Goal: Task Accomplishment & Management: Manage account settings

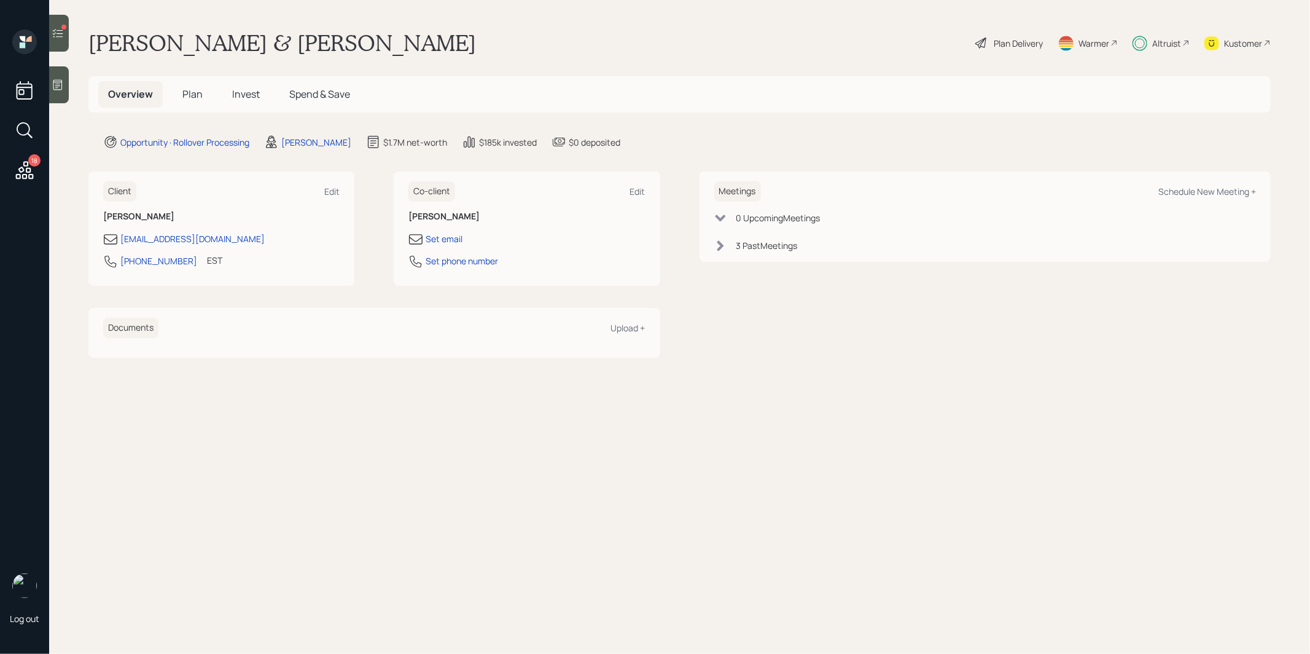
click at [249, 92] on span "Invest" at bounding box center [246, 94] width 28 height 14
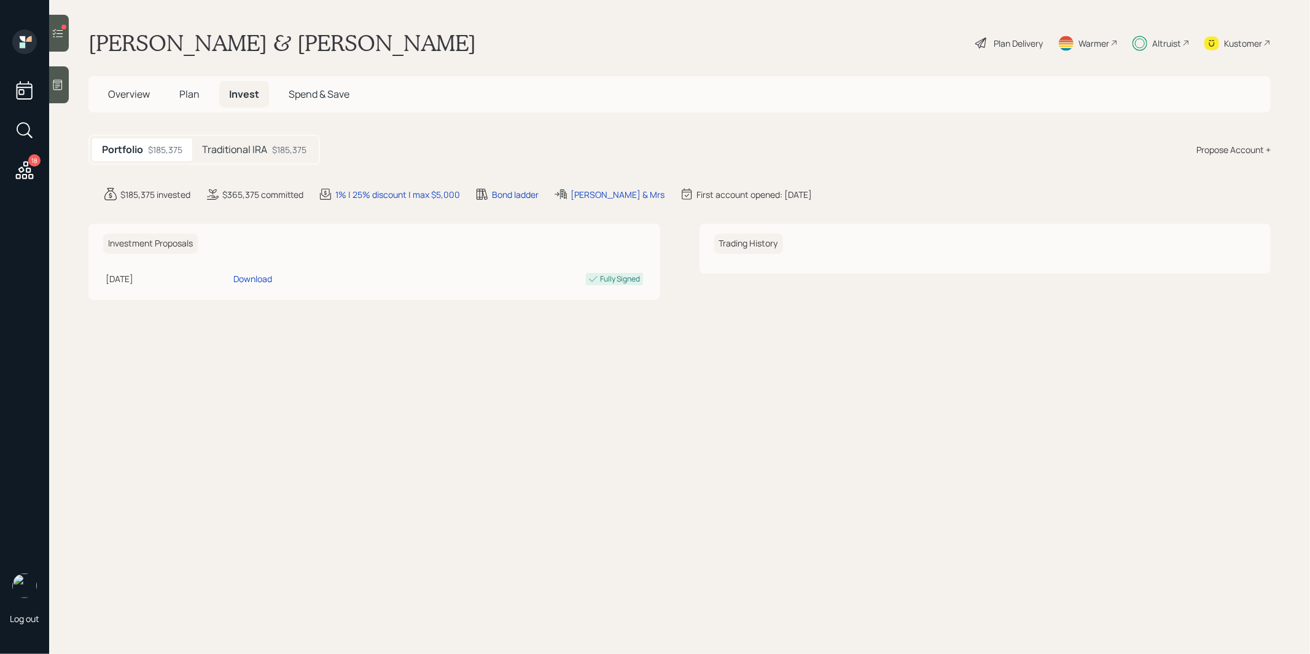
click at [240, 149] on h5 "Traditional IRA" at bounding box center [234, 150] width 65 height 12
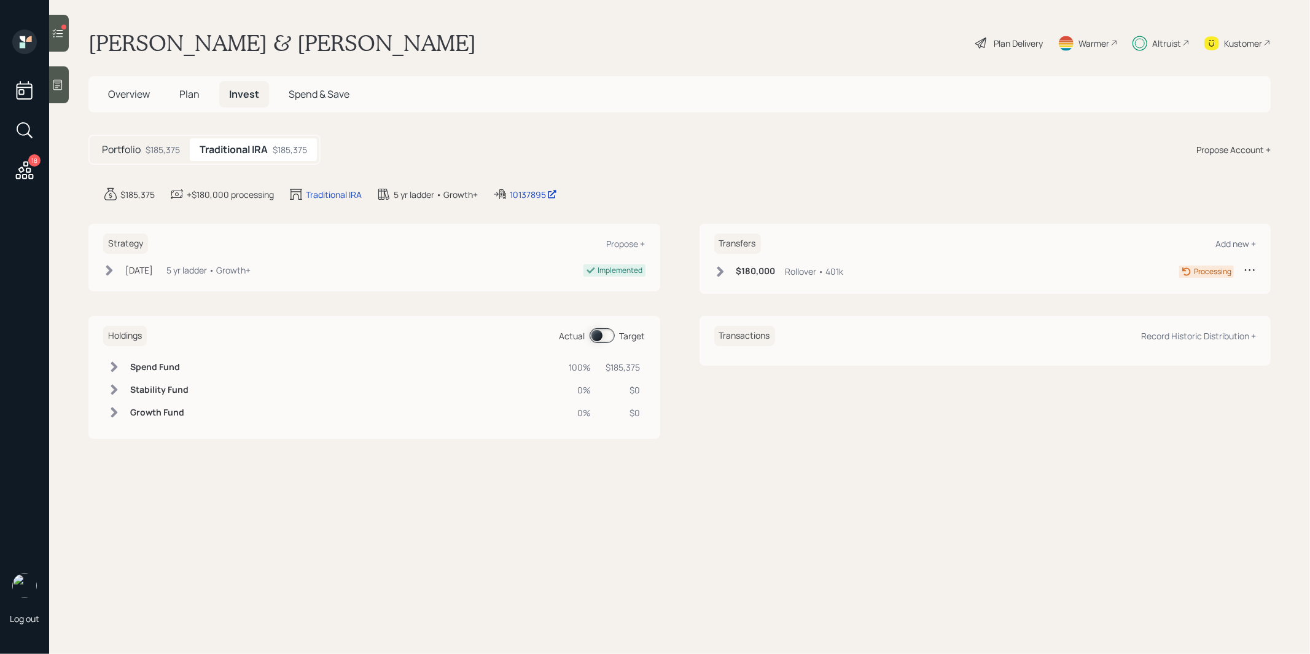
click at [60, 33] on icon at bounding box center [58, 33] width 10 height 9
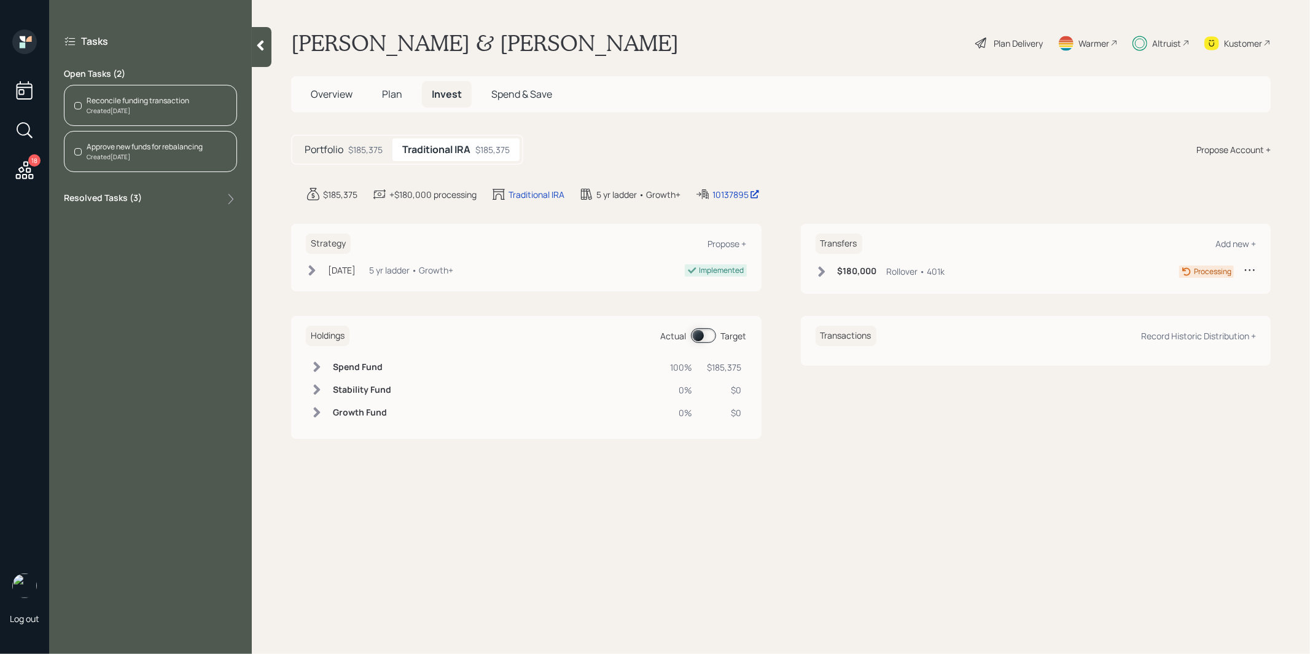
click at [101, 104] on div "Reconcile funding transaction" at bounding box center [138, 100] width 103 height 11
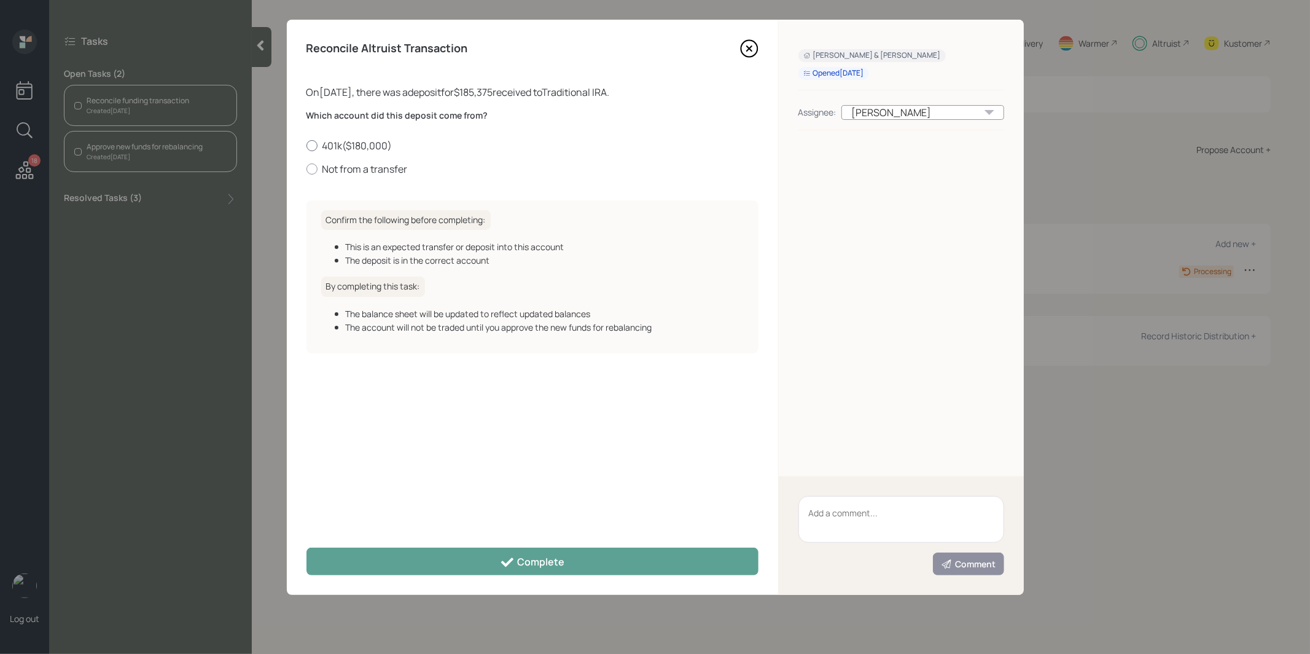
click at [311, 143] on div at bounding box center [312, 145] width 11 height 11
click at [307, 145] on input "401k ( $180,000 )" at bounding box center [306, 145] width 1 height 1
radio input "true"
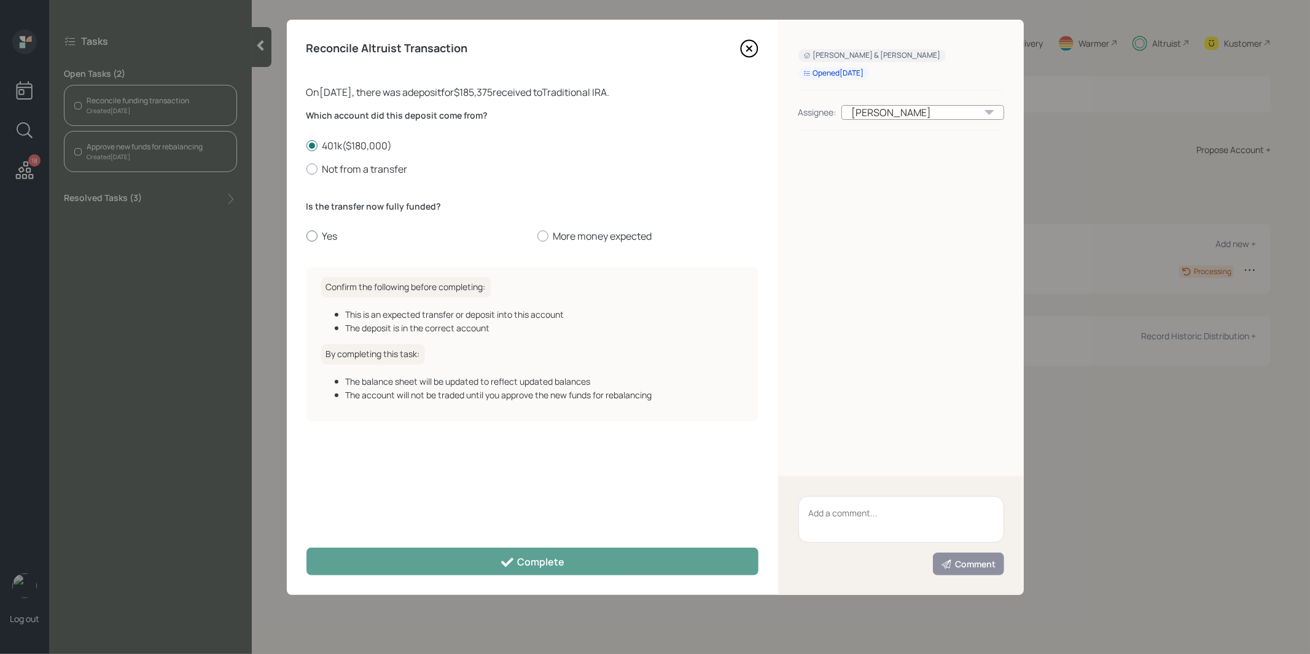
click at [313, 232] on div at bounding box center [312, 235] width 11 height 11
click at [307, 236] on input "Yes" at bounding box center [306, 236] width 1 height 1
radio input "true"
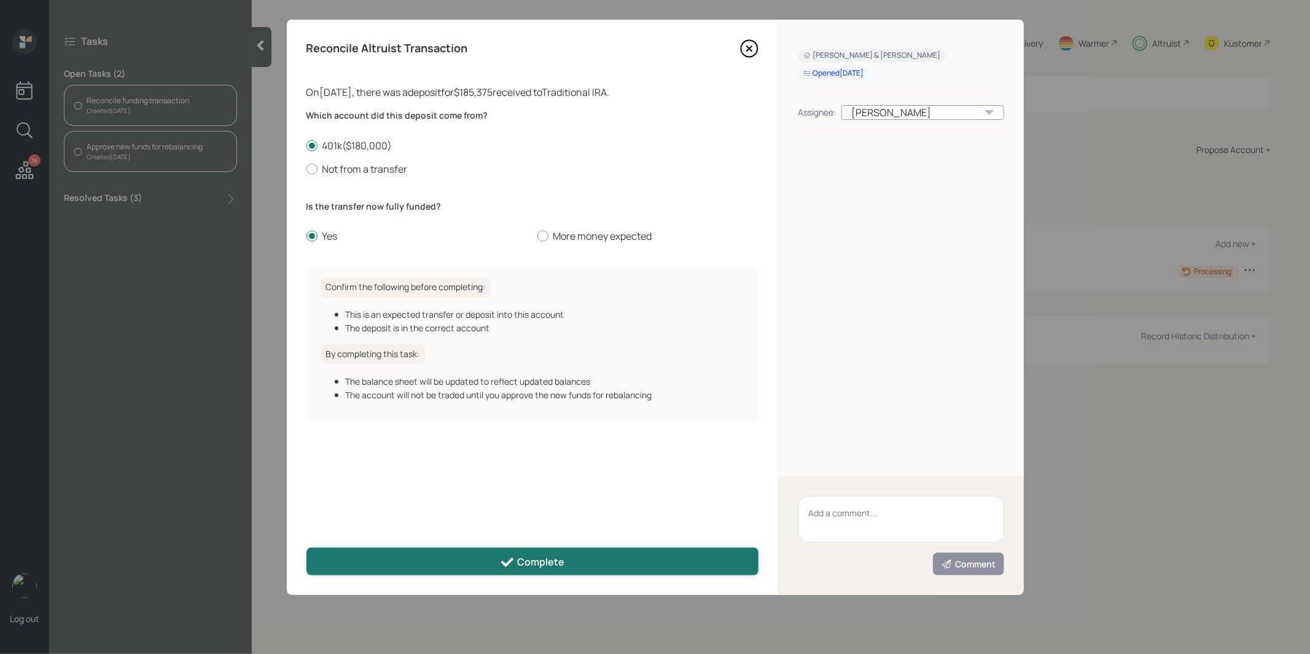
click at [394, 557] on button "Complete" at bounding box center [533, 561] width 452 height 28
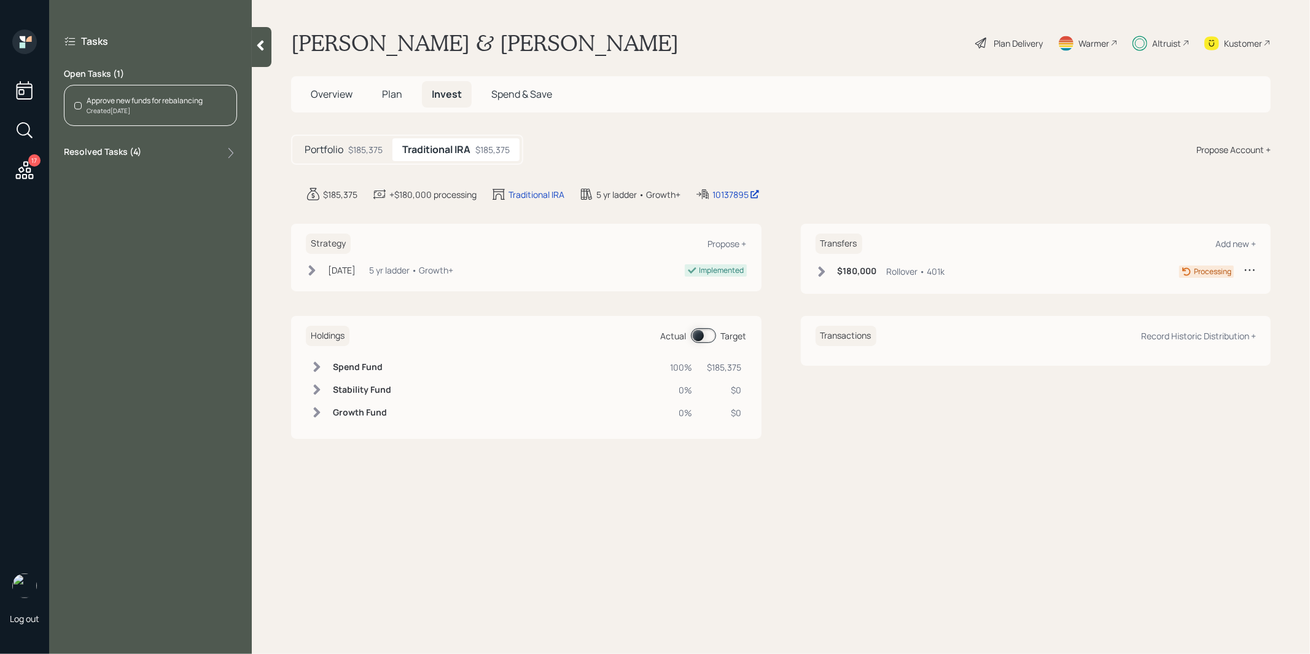
click at [131, 104] on div "Approve new funds for rebalancing" at bounding box center [145, 100] width 116 height 11
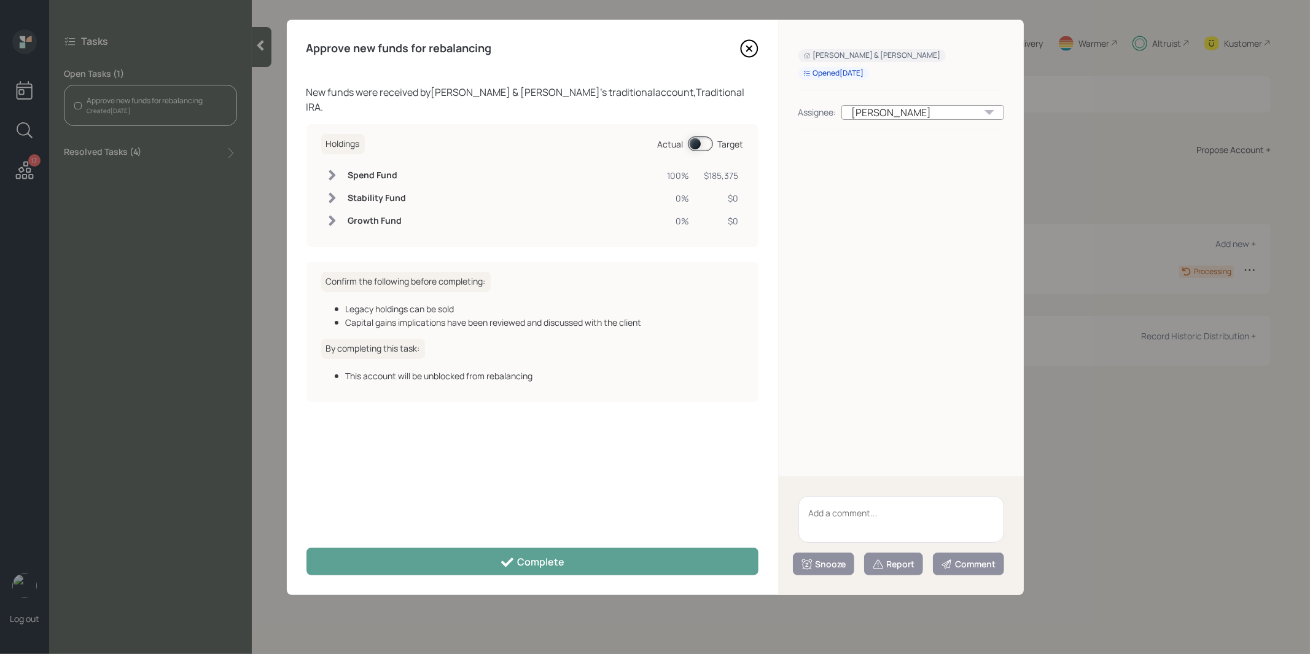
click at [697, 136] on span at bounding box center [700, 143] width 25 height 15
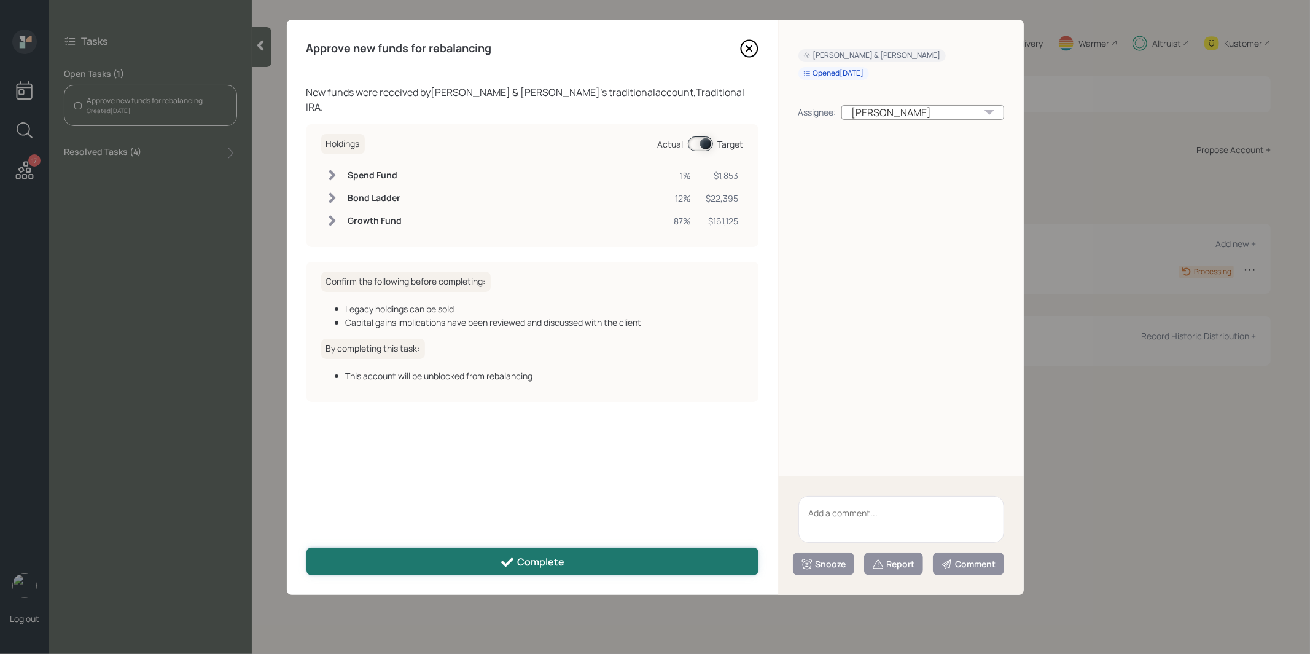
click at [487, 566] on button "Complete" at bounding box center [533, 561] width 452 height 28
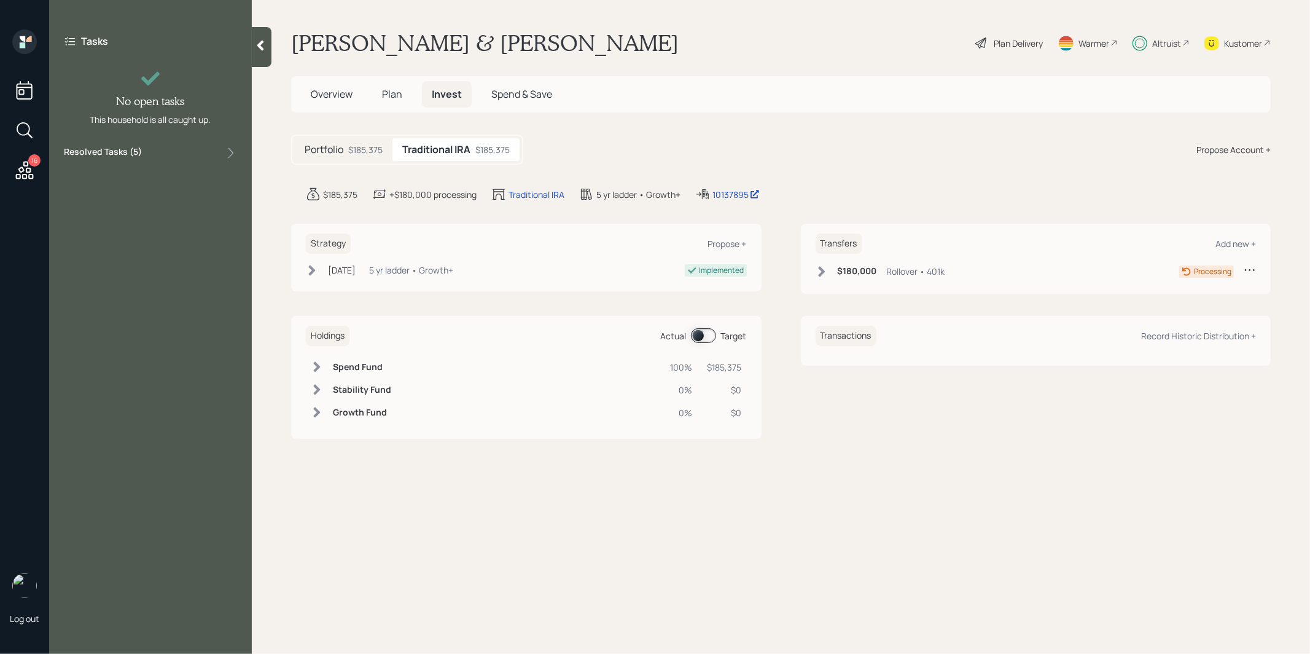
click at [391, 93] on span "Plan" at bounding box center [392, 94] width 20 height 14
